Goal: Navigation & Orientation: Find specific page/section

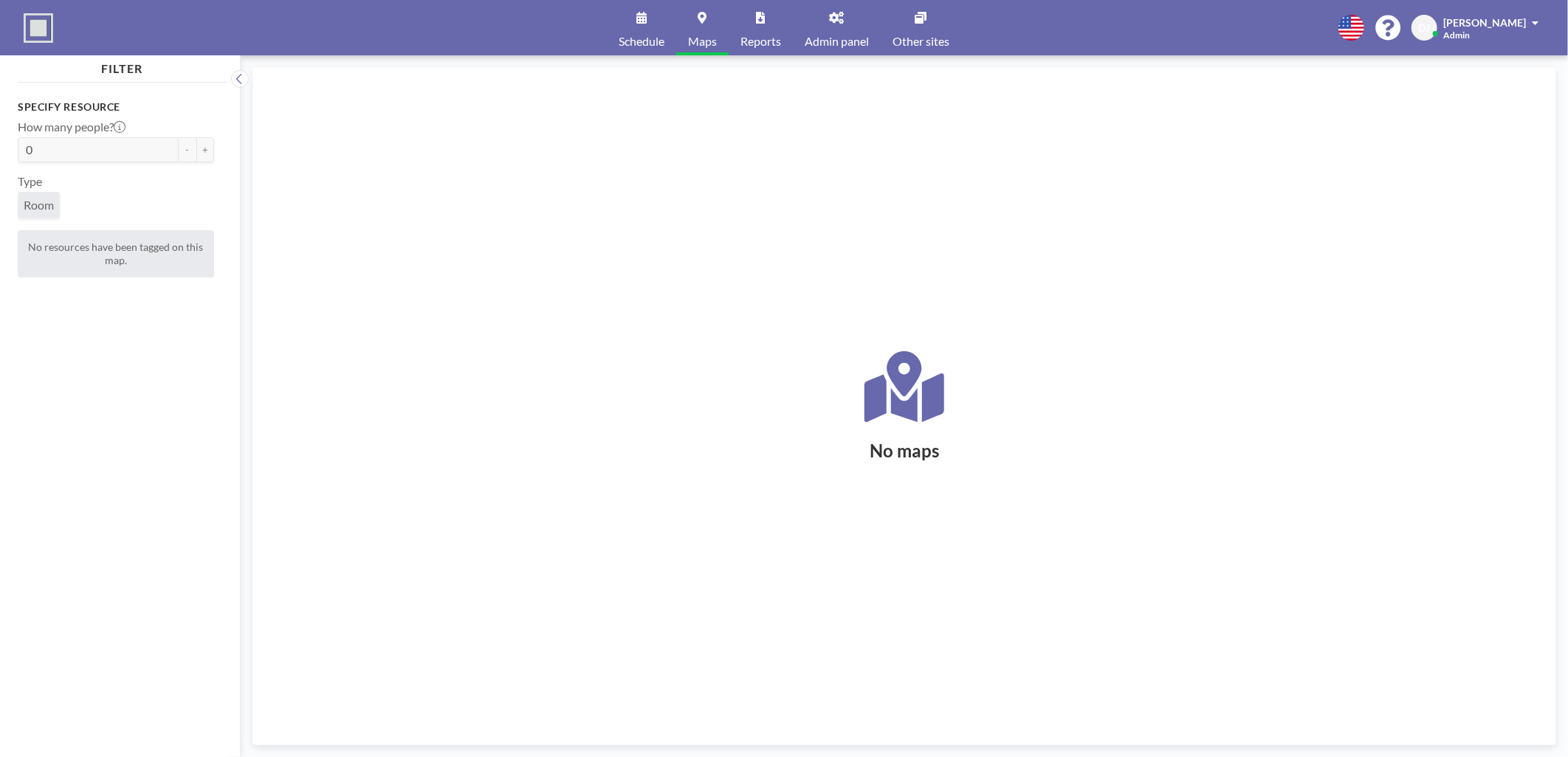
click at [731, 20] on link "Reports" at bounding box center [760, 27] width 64 height 55
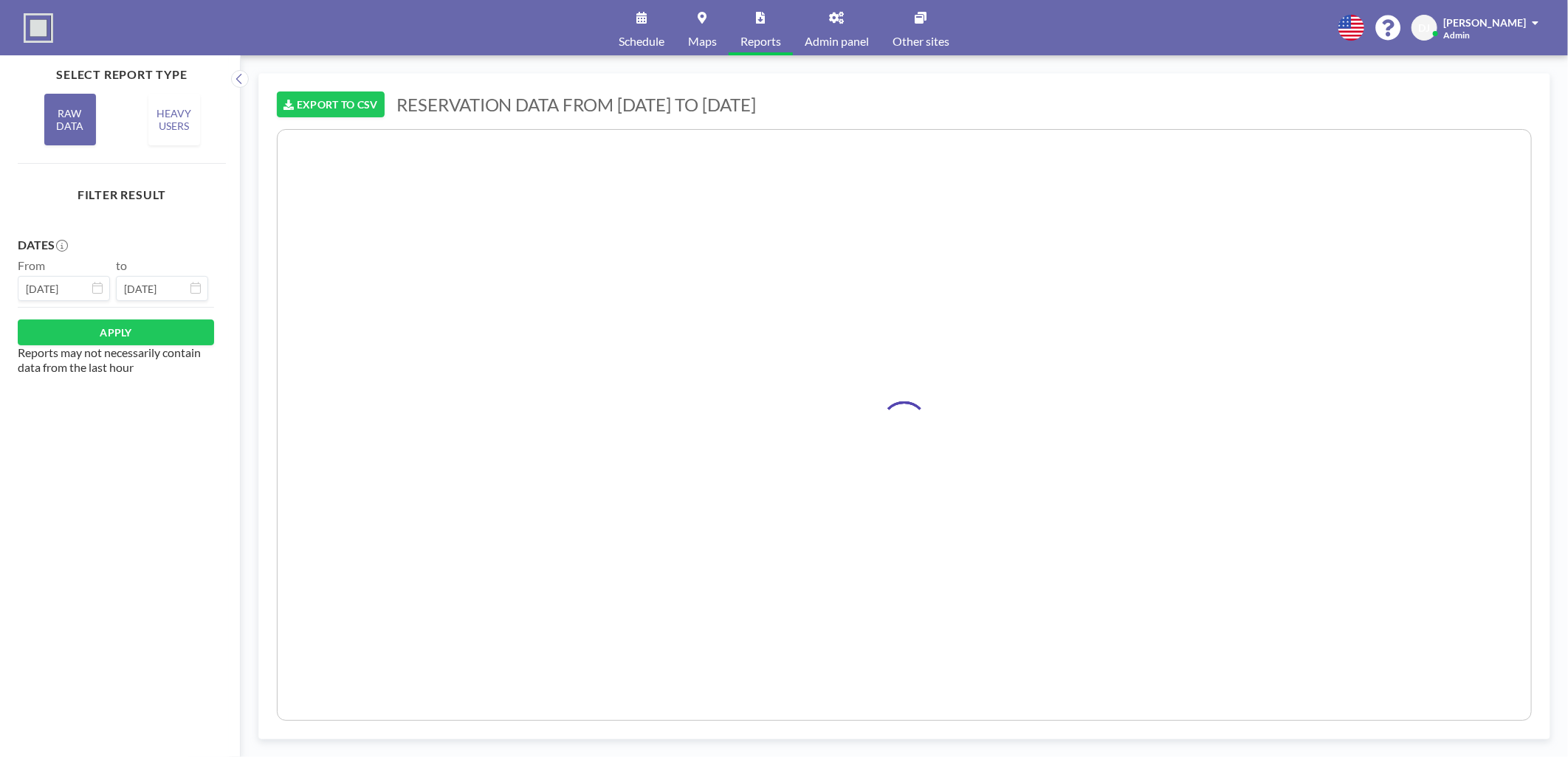
click at [753, 20] on link "Reports" at bounding box center [760, 27] width 64 height 55
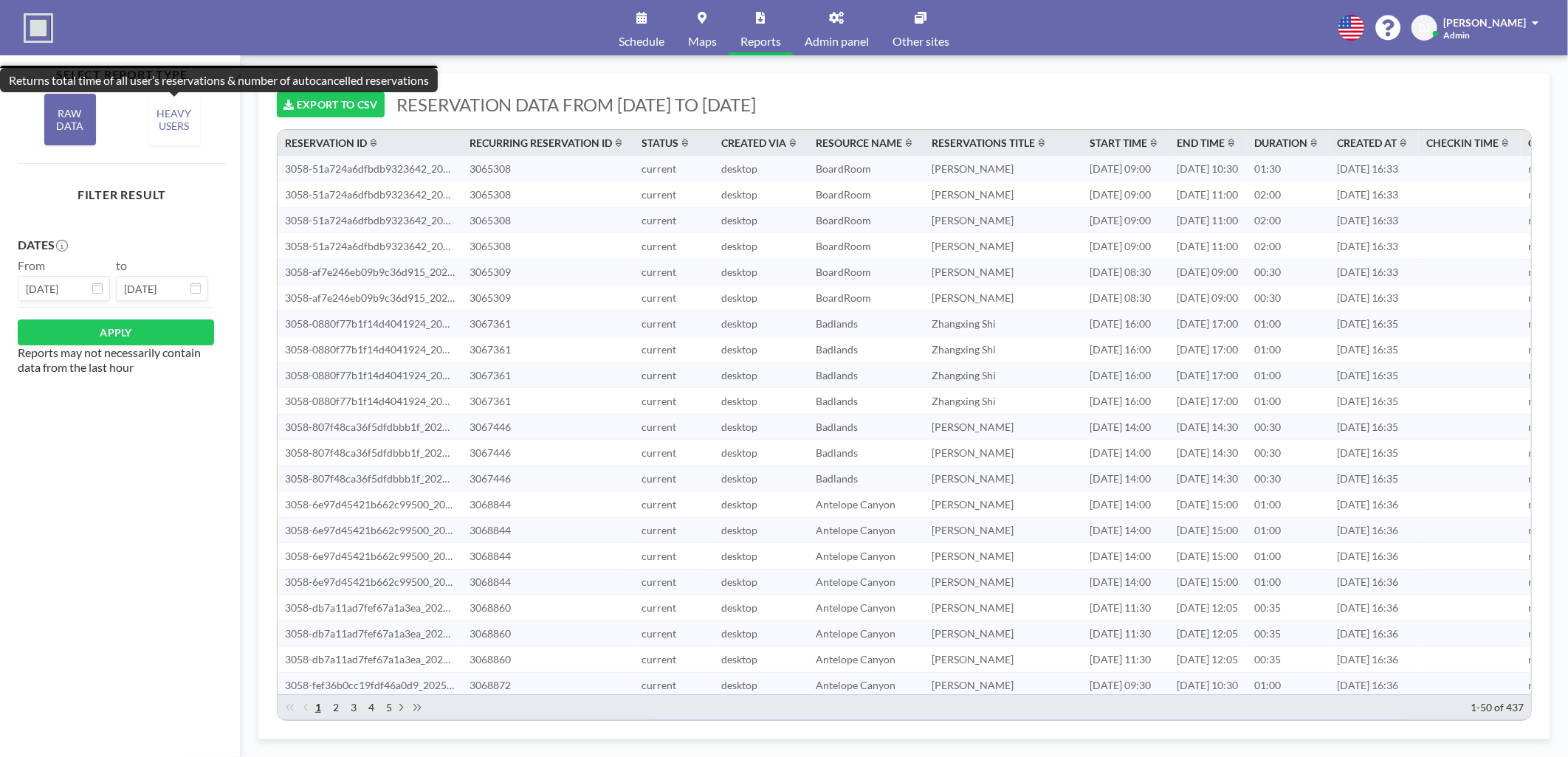
click at [157, 124] on div "HEAVY USERS" at bounding box center [174, 119] width 52 height 52
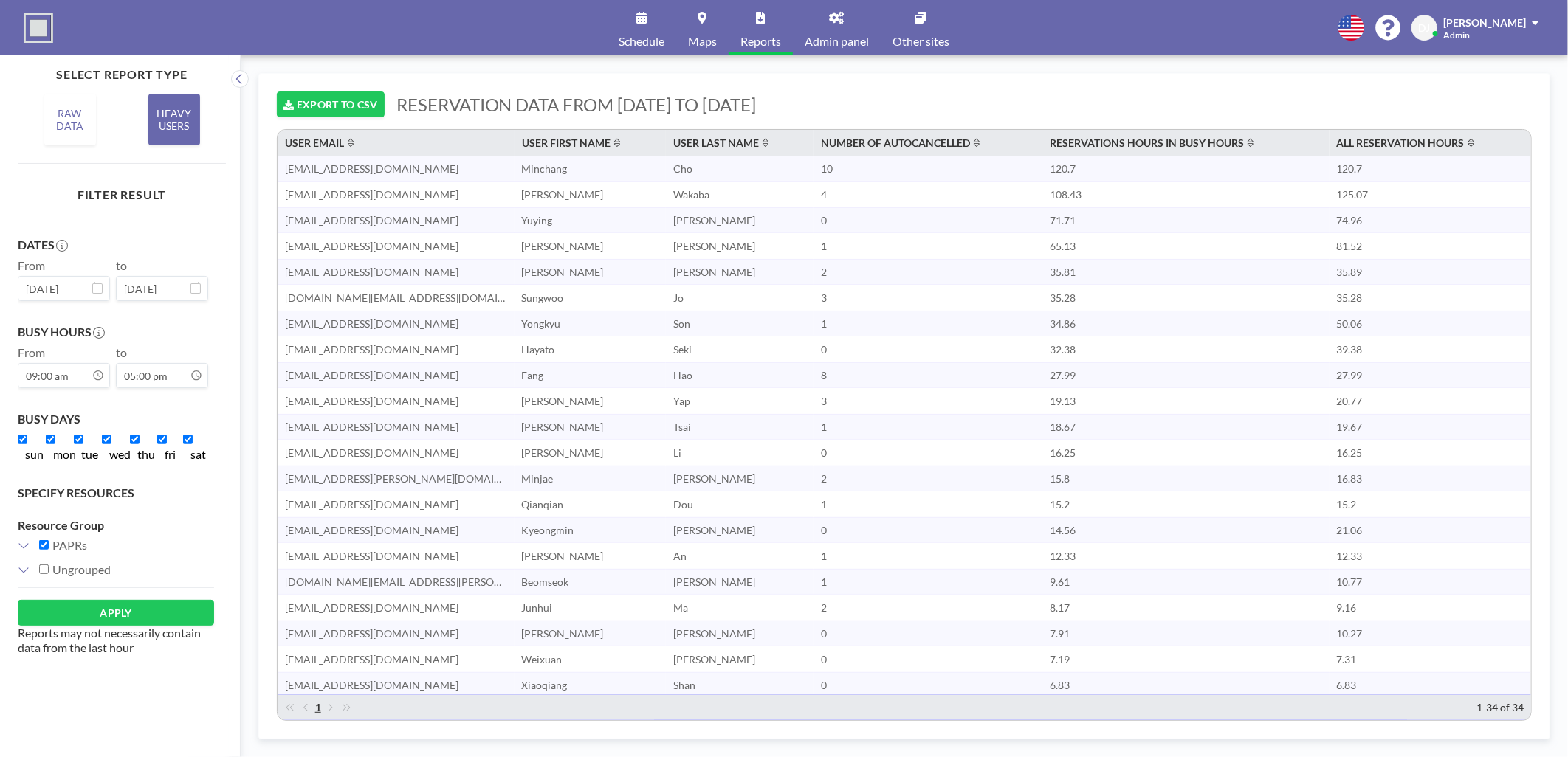
click at [704, 47] on link "Maps" at bounding box center [702, 27] width 53 height 55
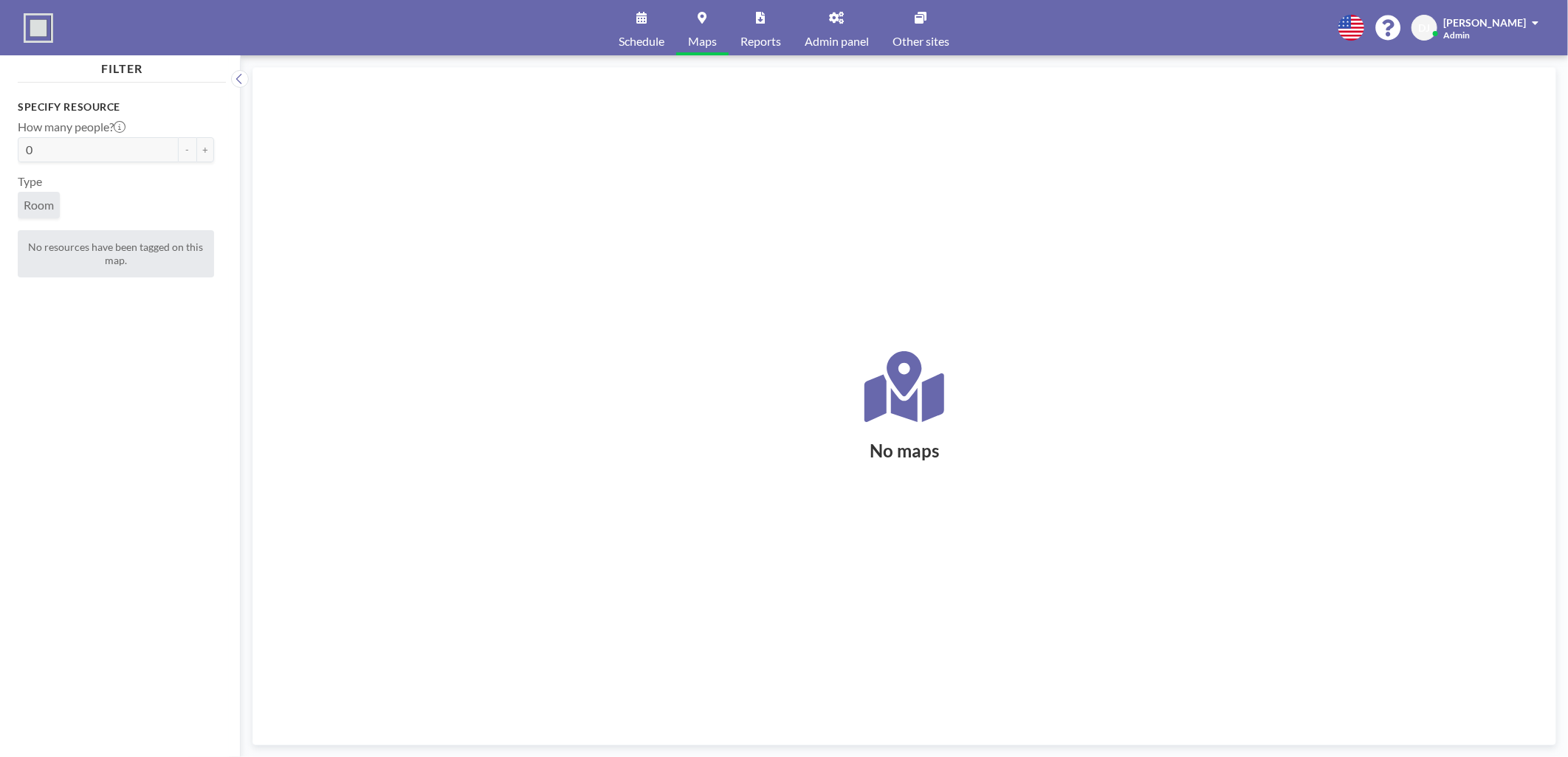
click at [633, 42] on span "Schedule" at bounding box center [641, 41] width 46 height 12
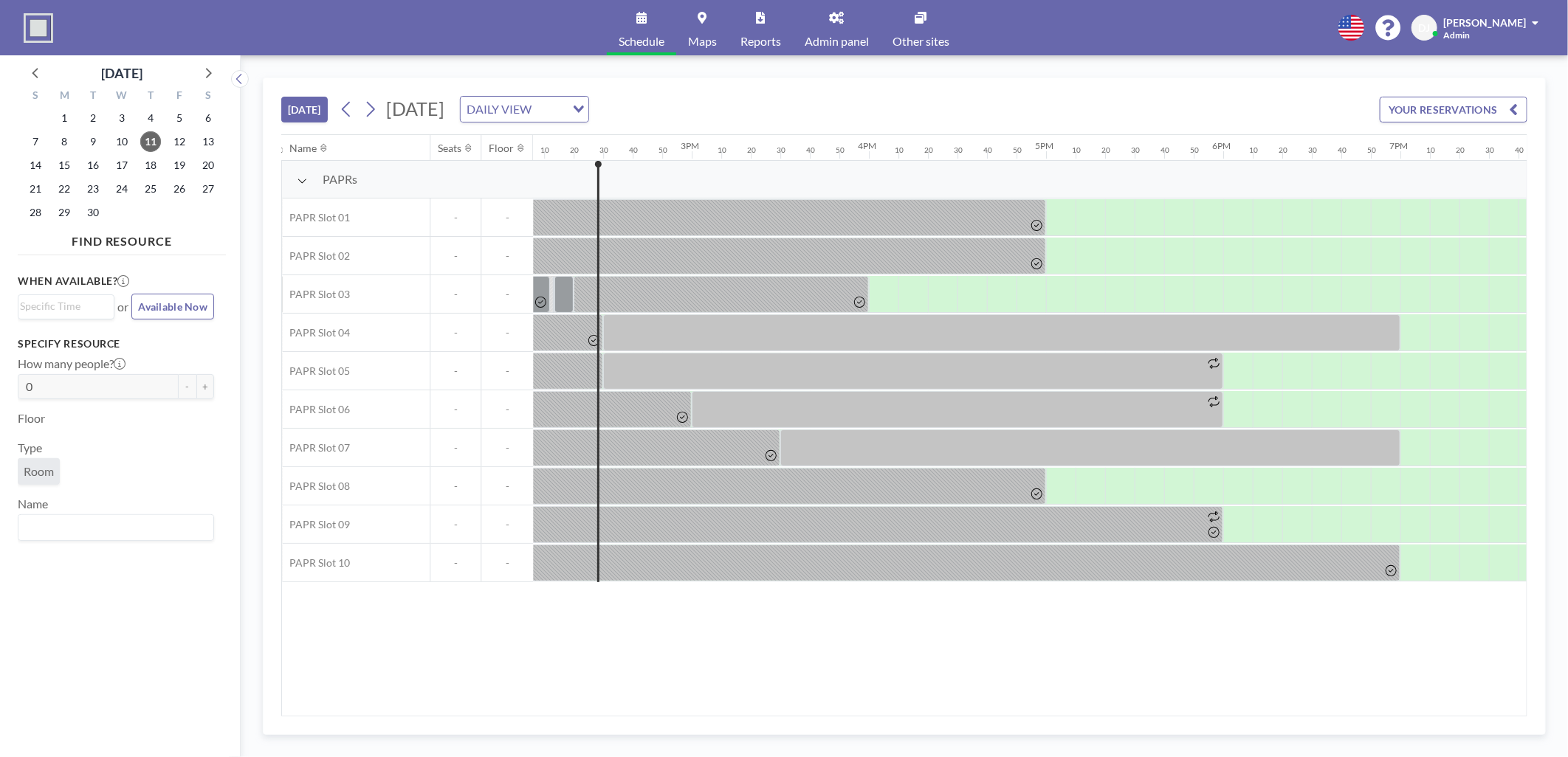
scroll to position [0, 2510]
click at [849, 37] on span "Admin panel" at bounding box center [837, 41] width 64 height 12
